Goal: Information Seeking & Learning: Find specific fact

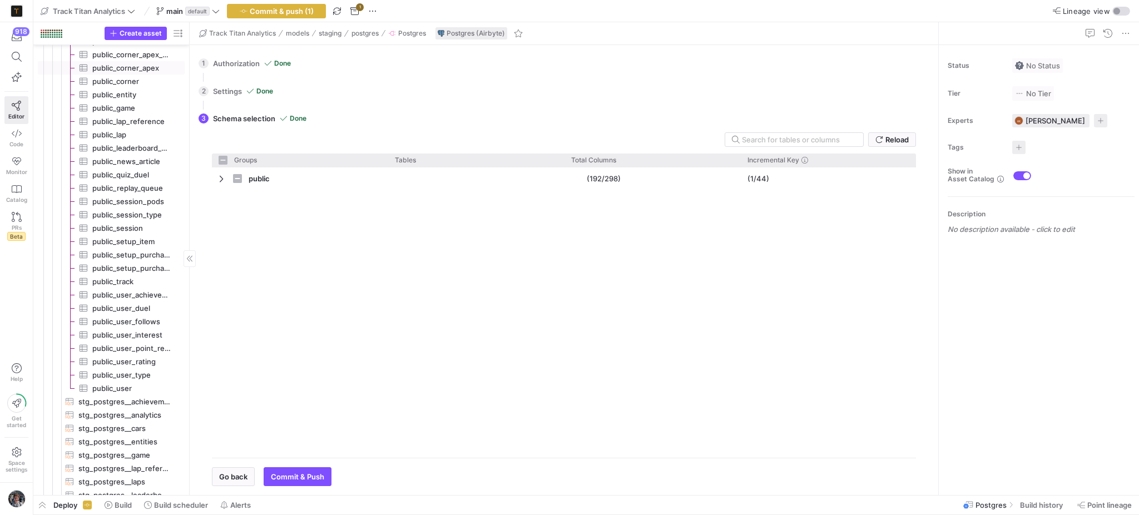
scroll to position [1979, 0]
click at [134, 97] on span "public_analytics​​​​​​​​​" at bounding box center [132, 102] width 80 height 13
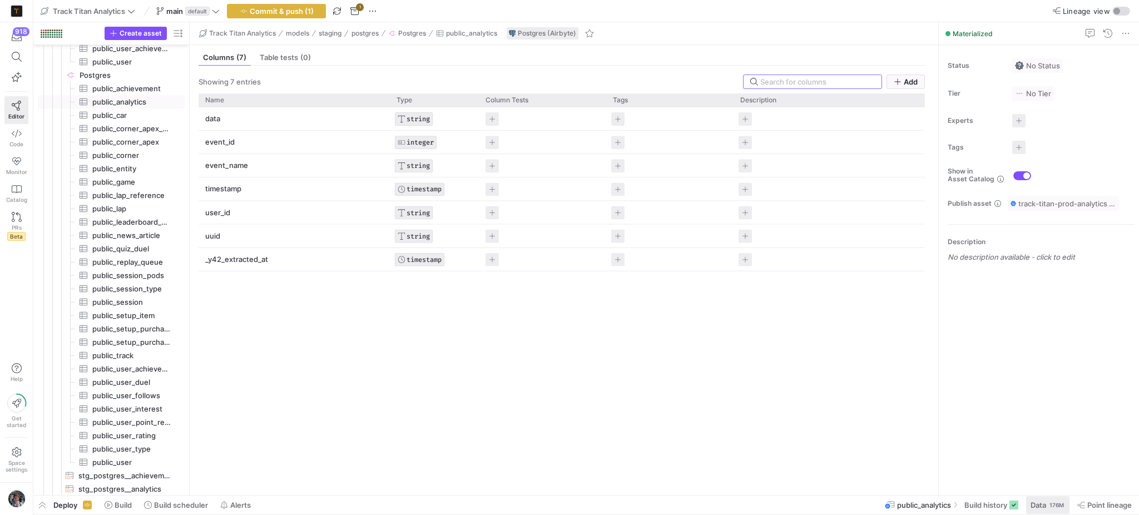
click at [1060, 504] on div "176M" at bounding box center [1057, 505] width 17 height 9
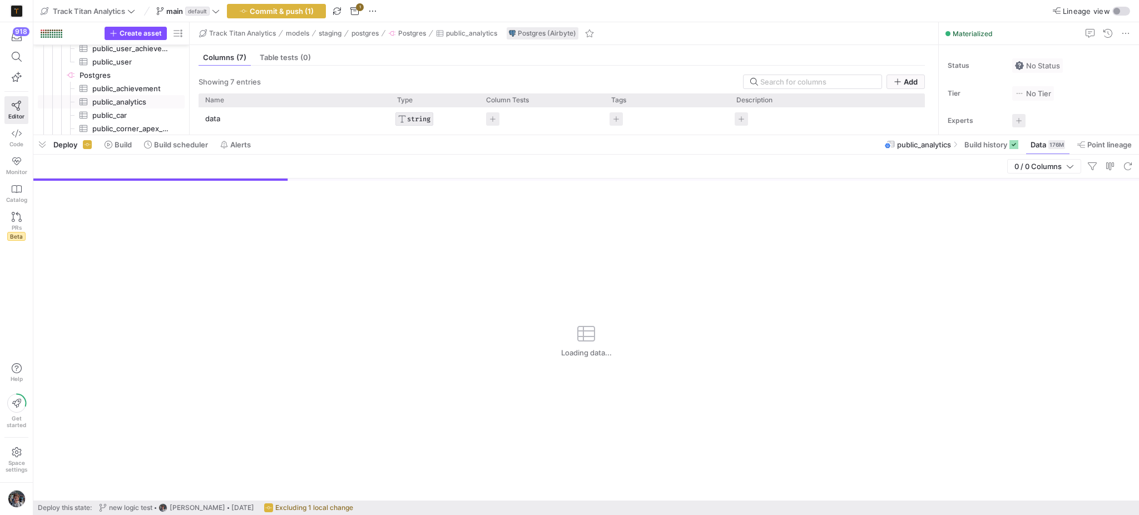
drag, startPoint x: 641, startPoint y: 313, endPoint x: 627, endPoint y: 136, distance: 177.5
click at [627, 136] on div at bounding box center [586, 135] width 1106 height 4
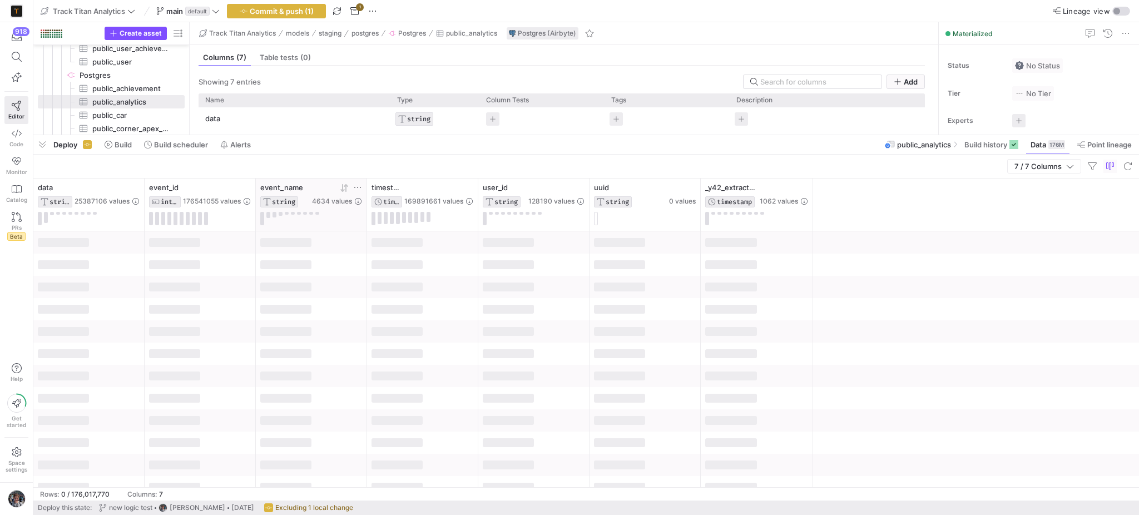
click at [360, 188] on icon at bounding box center [357, 187] width 7 height 1
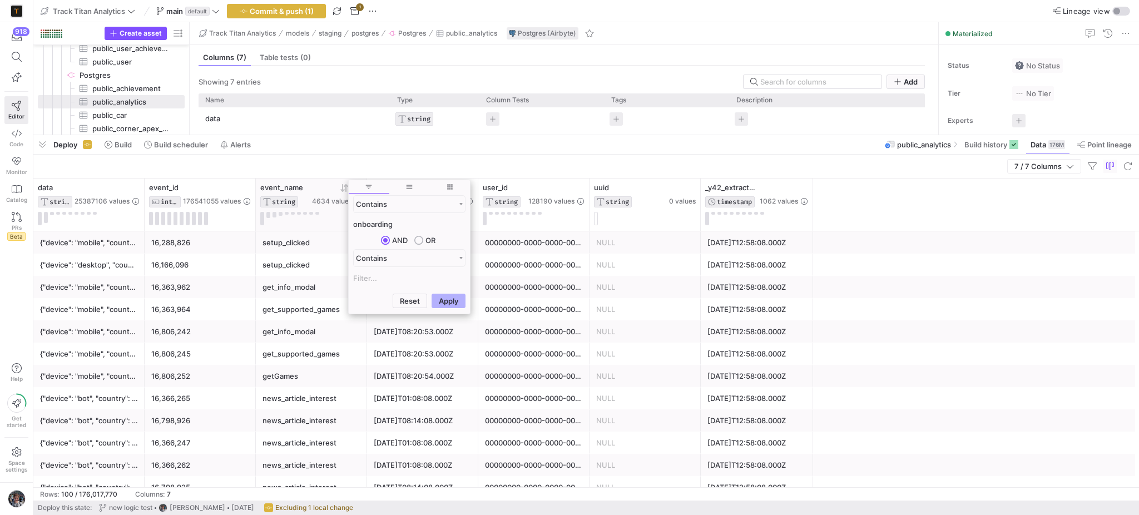
type input "onboarding"
click at [432, 294] on button "Apply" at bounding box center [449, 301] width 34 height 14
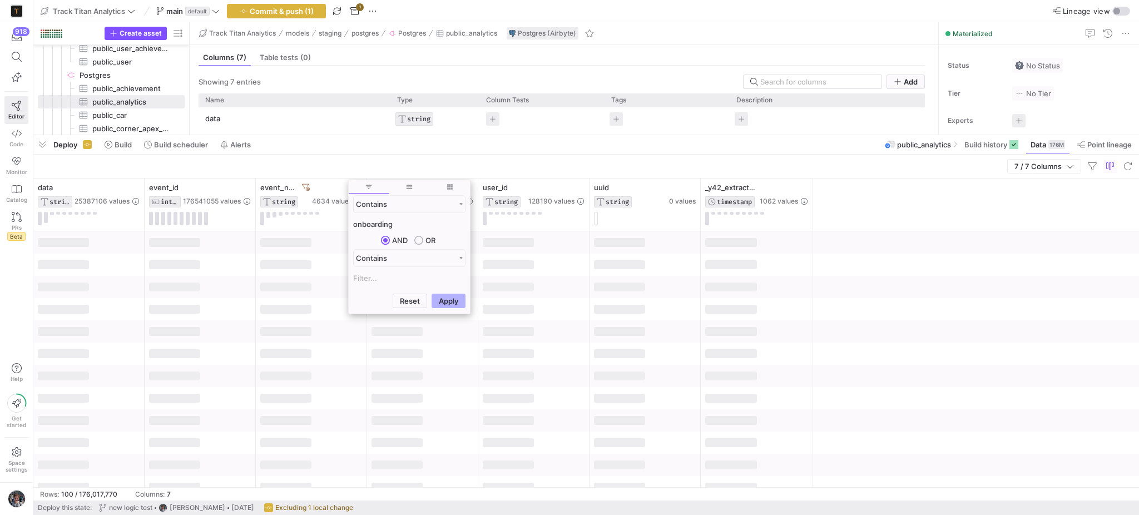
click at [518, 289] on div at bounding box center [508, 287] width 51 height 9
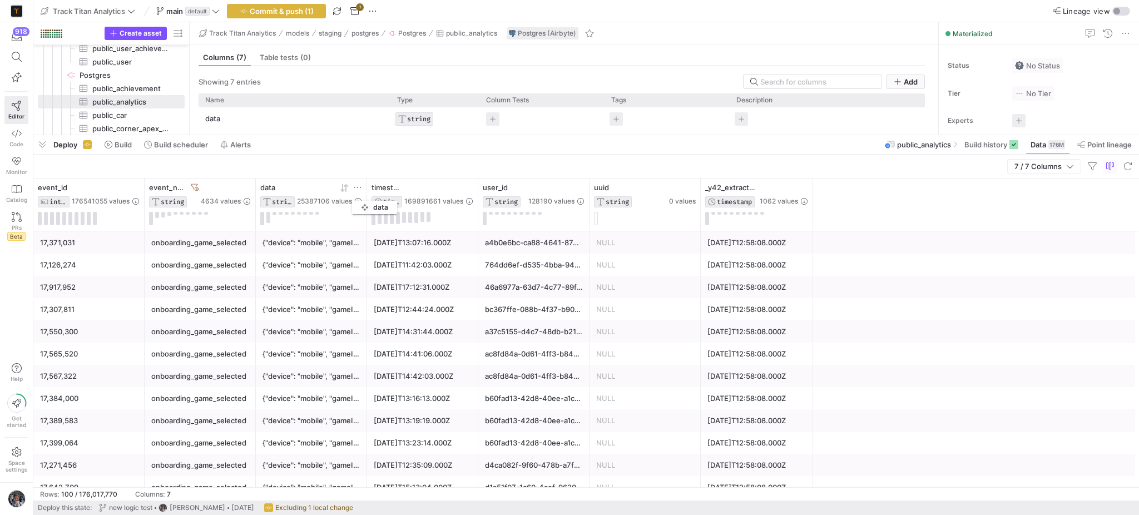
drag, startPoint x: 70, startPoint y: 189, endPoint x: 358, endPoint y: 199, distance: 287.8
click at [358, 199] on div "data STRING 25387106 values" at bounding box center [311, 195] width 102 height 24
click at [455, 187] on icon at bounding box center [455, 188] width 9 height 9
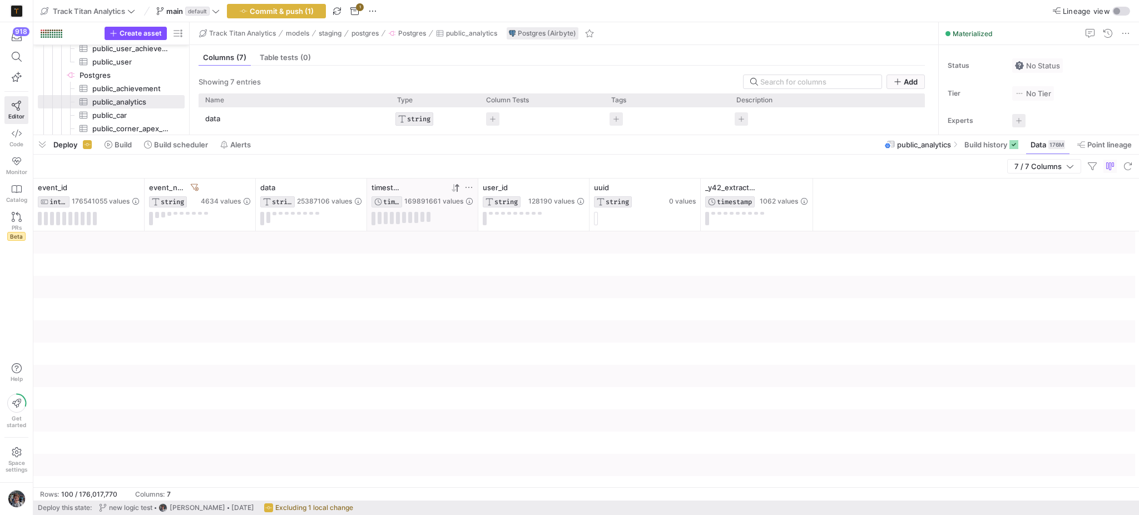
click at [455, 187] on icon at bounding box center [455, 188] width 9 height 9
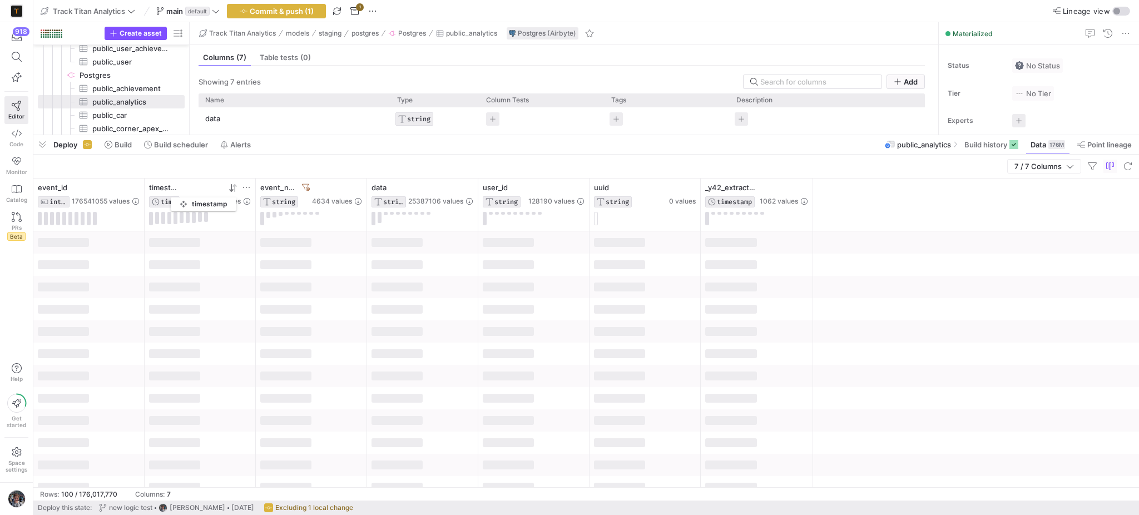
drag, startPoint x: 434, startPoint y: 187, endPoint x: 176, endPoint y: 195, distance: 258.3
click at [176, 195] on div "timestamp TIMESTAMP 169891661 values" at bounding box center [200, 195] width 102 height 24
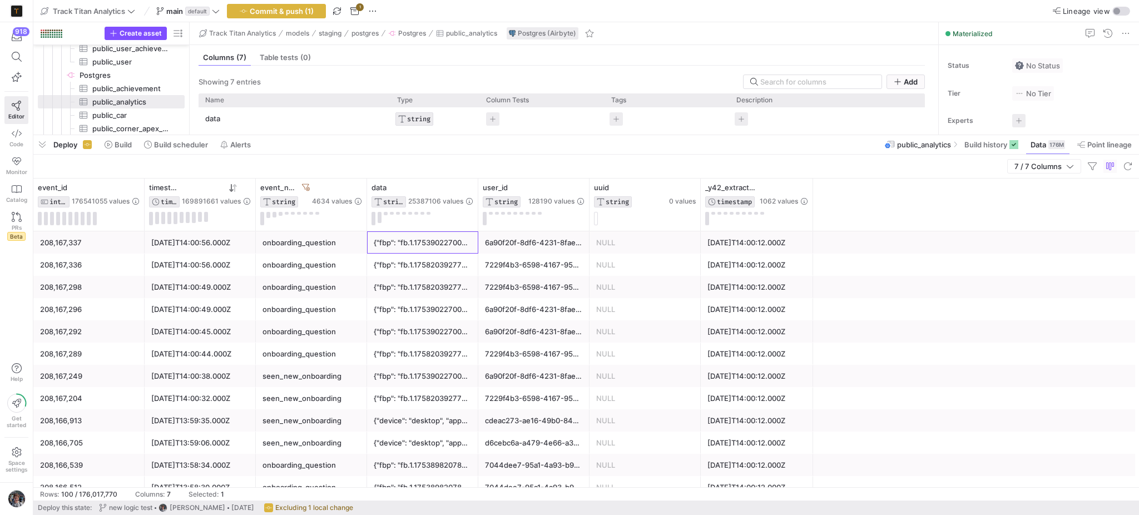
click at [439, 241] on div "{"fbp": "fb.1.1753902270082.94958245305867699", "device": "desktop", "appPath":…" at bounding box center [423, 243] width 98 height 22
click at [470, 190] on icon at bounding box center [469, 187] width 9 height 9
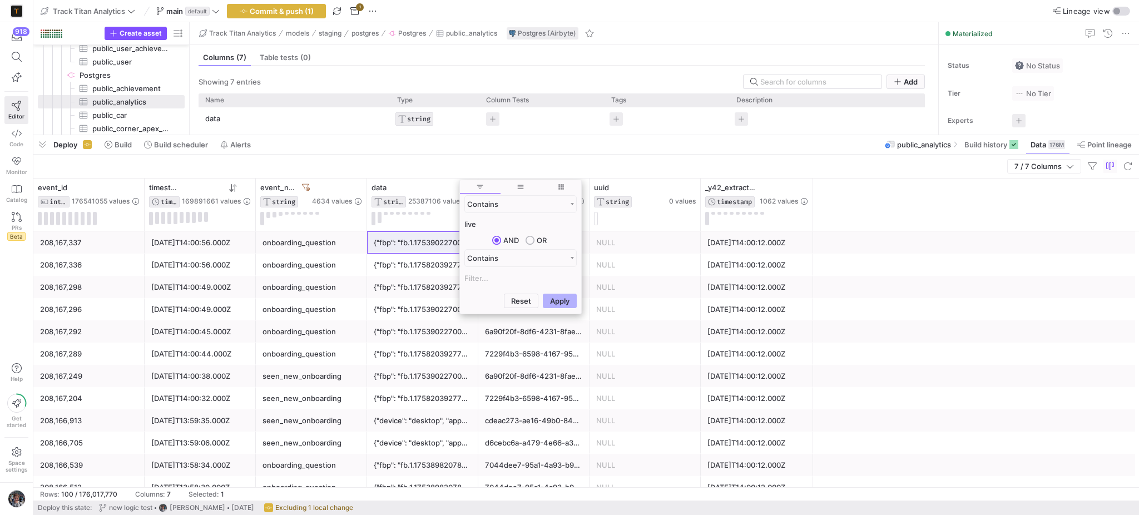
type input "live"
click at [543, 294] on button "Apply" at bounding box center [560, 301] width 34 height 14
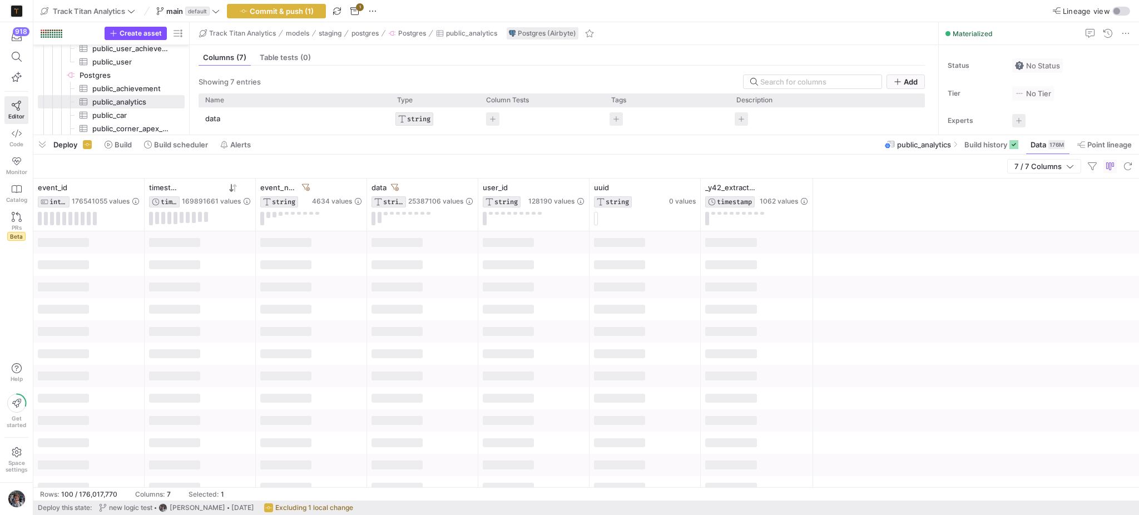
click at [705, 291] on div at bounding box center [757, 287] width 112 height 22
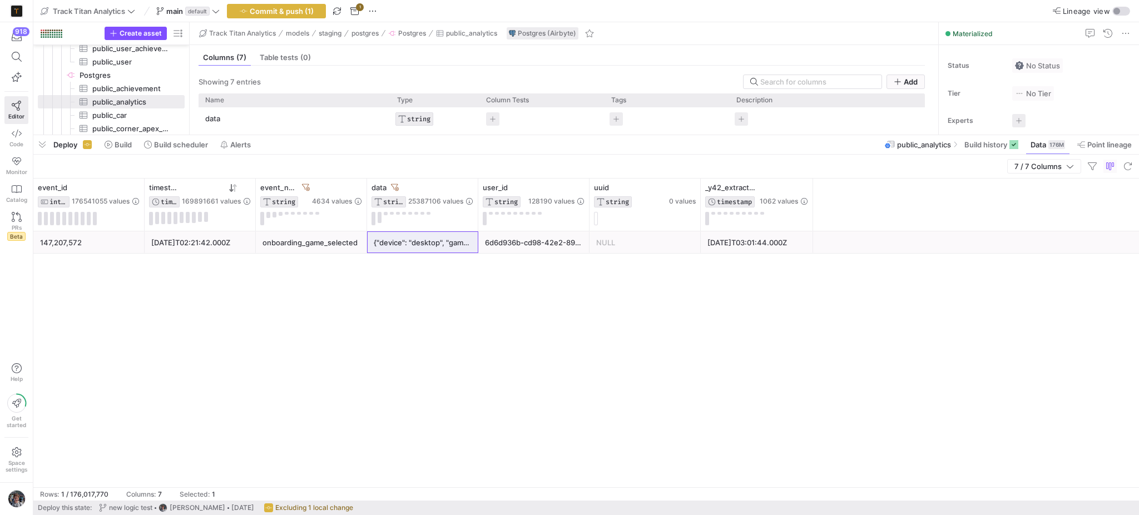
click at [461, 284] on div "147,207,572 [DATE]T02:21:42.000Z onboarding_game_selected {"device": "desktop",…" at bounding box center [586, 359] width 1106 height 256
click at [451, 245] on div "{"device": "desktop", "gameId": "assettoCorsa", "appPath": "/live-coaching", "c…" at bounding box center [423, 243] width 98 height 22
click at [399, 186] on div "data" at bounding box center [389, 187] width 34 height 9
click at [396, 187] on icon at bounding box center [395, 188] width 8 height 8
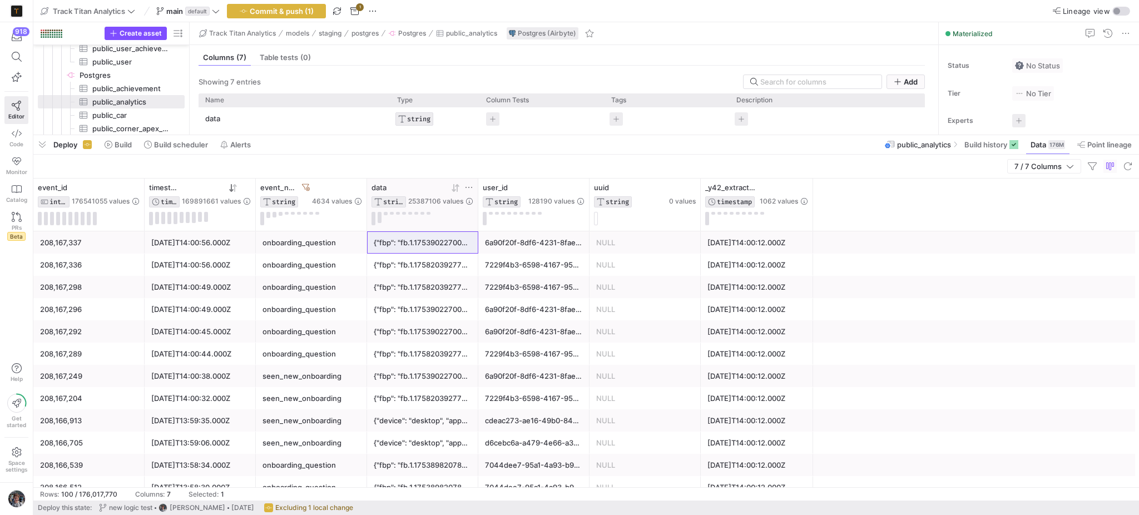
click at [470, 185] on icon at bounding box center [469, 187] width 9 height 9
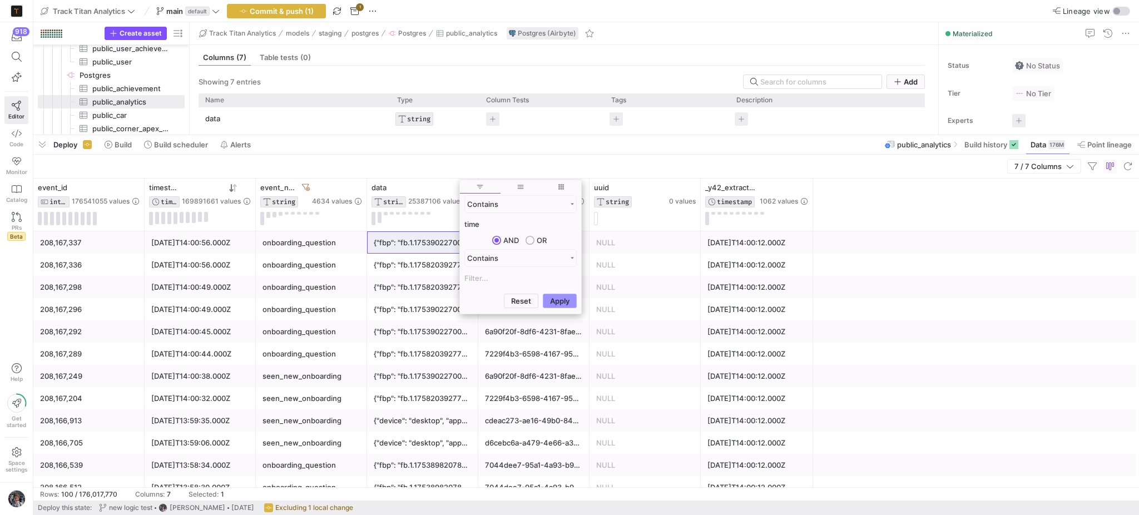
type input "time"
click at [561, 305] on button "Apply" at bounding box center [560, 301] width 34 height 14
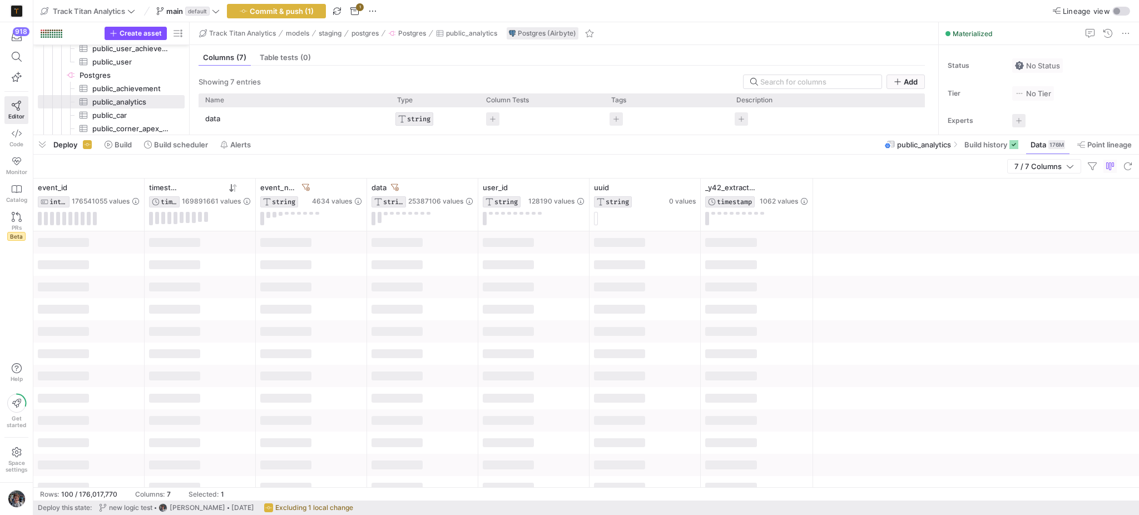
drag, startPoint x: 408, startPoint y: 299, endPoint x: 407, endPoint y: 309, distance: 9.5
click at [408, 305] on div at bounding box center [422, 309] width 111 height 22
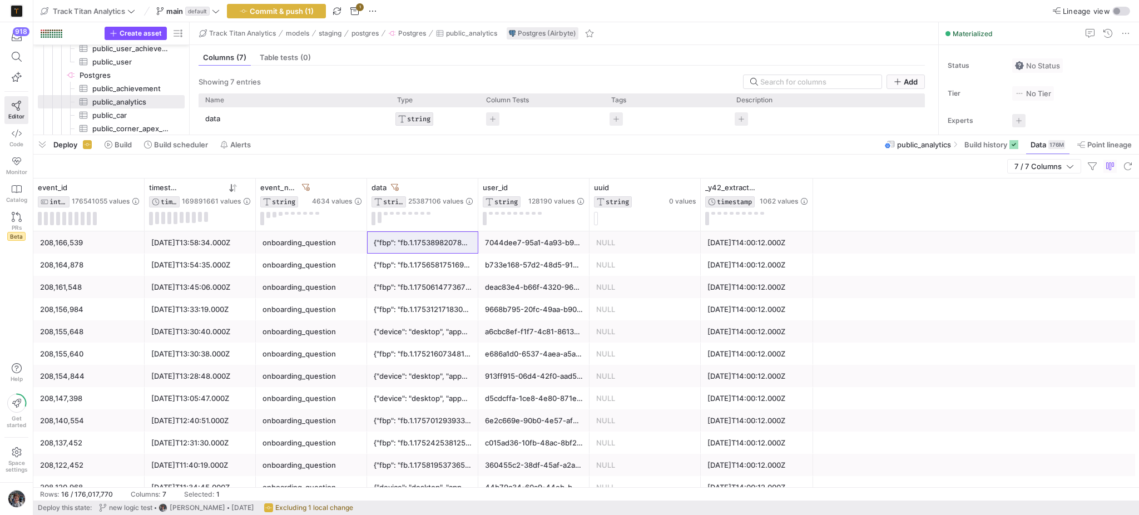
click at [415, 263] on div "{"fbp": "fb.1.1756581751692.863572874948531902", "device": "desktop", "appPath"…" at bounding box center [423, 265] width 98 height 22
